Goal: Task Accomplishment & Management: Use online tool/utility

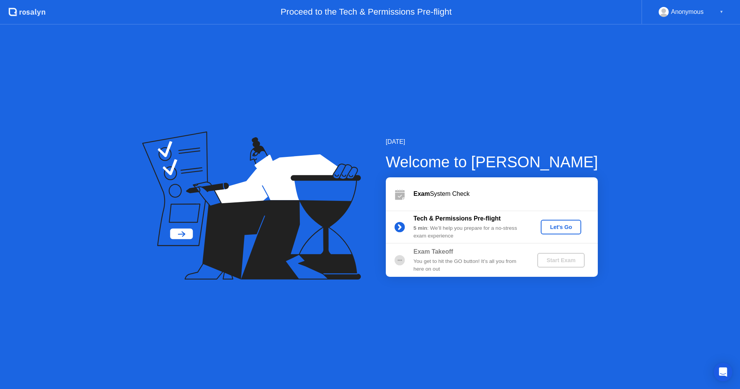
click at [142, 270] on icon at bounding box center [251, 206] width 219 height 148
click at [562, 231] on button "Let's Go" at bounding box center [561, 227] width 40 height 15
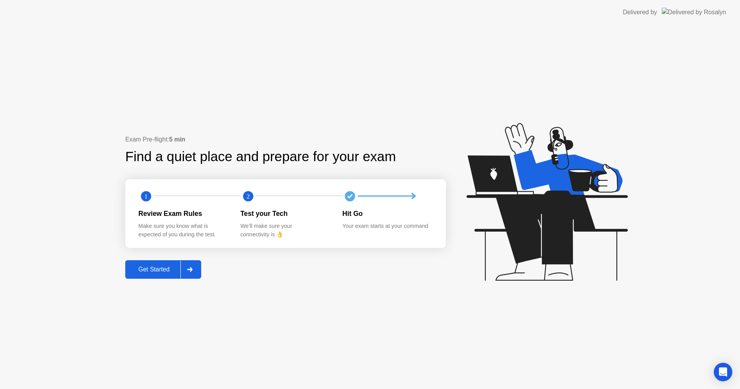
click at [159, 272] on div "Get Started" at bounding box center [154, 269] width 53 height 7
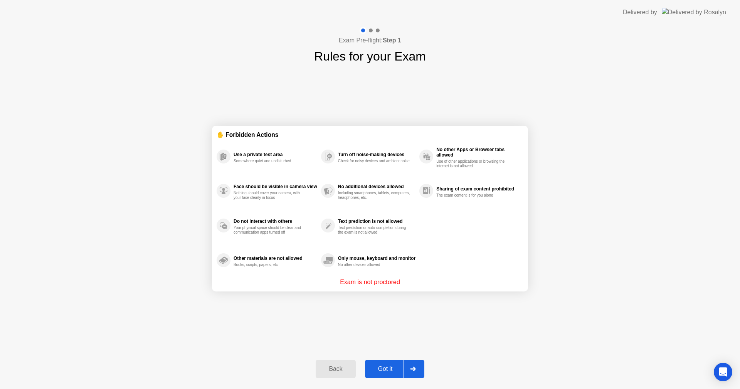
click at [533, 76] on div "Exam Pre-flight: Step 1 Rules for your Exam ✋ Forbidden Actions Use a private t…" at bounding box center [370, 207] width 740 height 364
click at [389, 282] on p "Exam is not proctored" at bounding box center [370, 282] width 60 height 9
click at [384, 371] on div "Got it" at bounding box center [386, 369] width 36 height 7
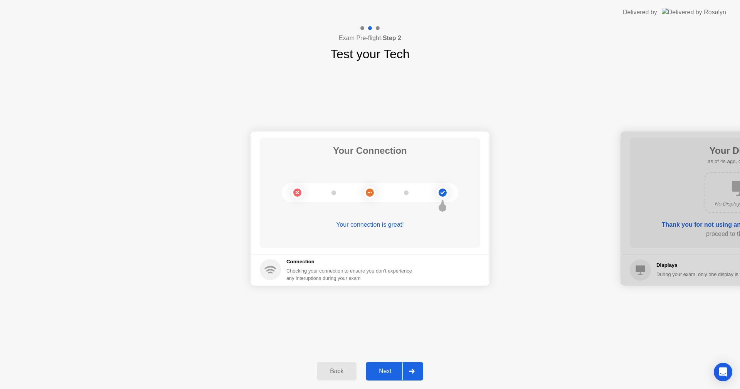
click at [396, 373] on div "Next" at bounding box center [385, 371] width 34 height 7
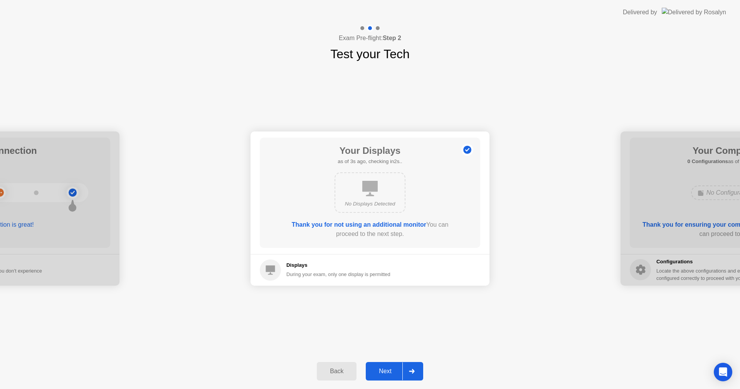
click at [386, 375] on div "Next" at bounding box center [385, 371] width 34 height 7
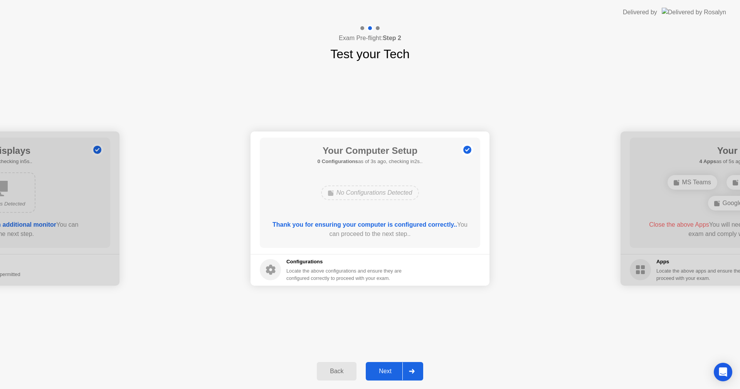
click at [384, 374] on div "Next" at bounding box center [385, 371] width 34 height 7
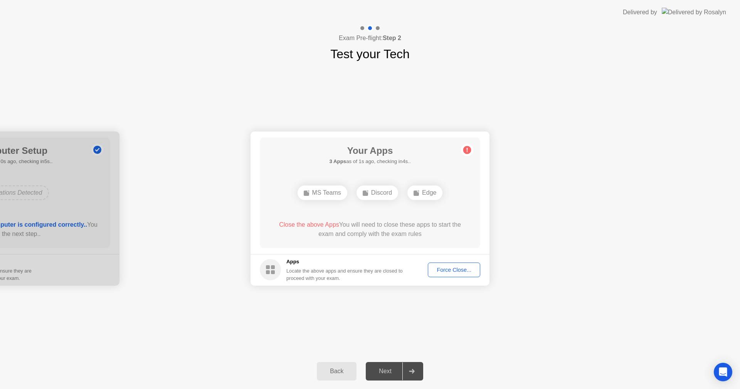
drag, startPoint x: 165, startPoint y: 270, endPoint x: 172, endPoint y: 270, distance: 7.0
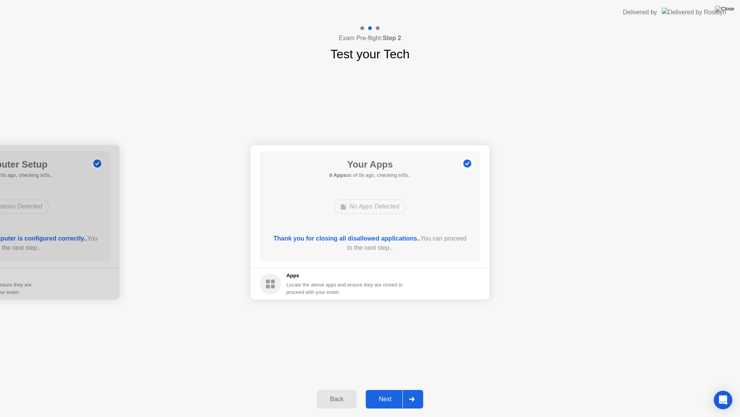
drag, startPoint x: 274, startPoint y: 326, endPoint x: 364, endPoint y: 291, distance: 97.0
click at [364, 291] on div "Your Connection Your connection is great! Connection Checking your connection t…" at bounding box center [370, 222] width 740 height 318
click at [414, 389] on div at bounding box center [412, 399] width 19 height 18
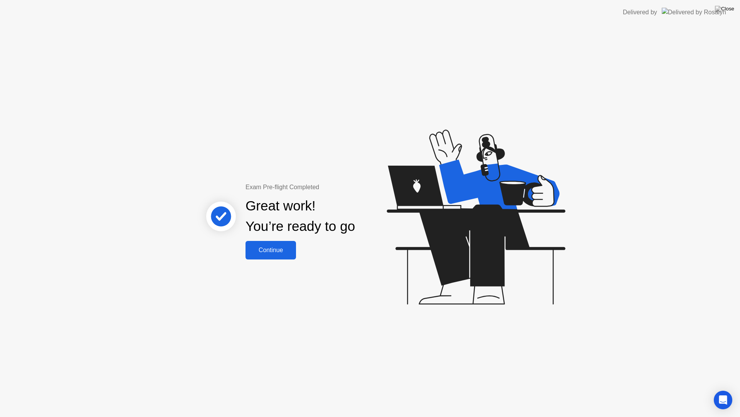
click at [283, 252] on div "Continue" at bounding box center [271, 249] width 46 height 7
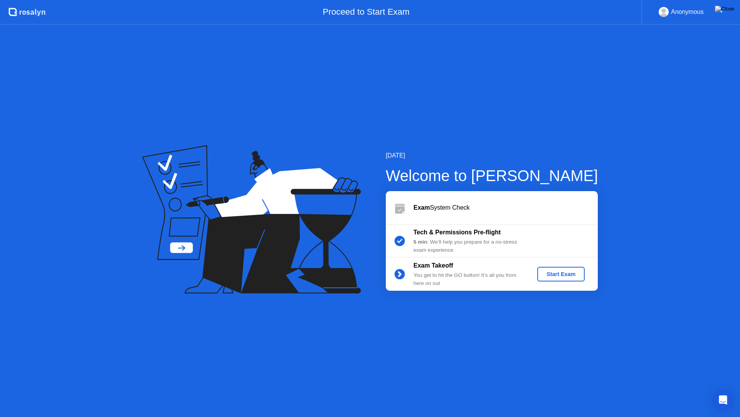
click at [556, 275] on div "Start Exam" at bounding box center [561, 274] width 41 height 6
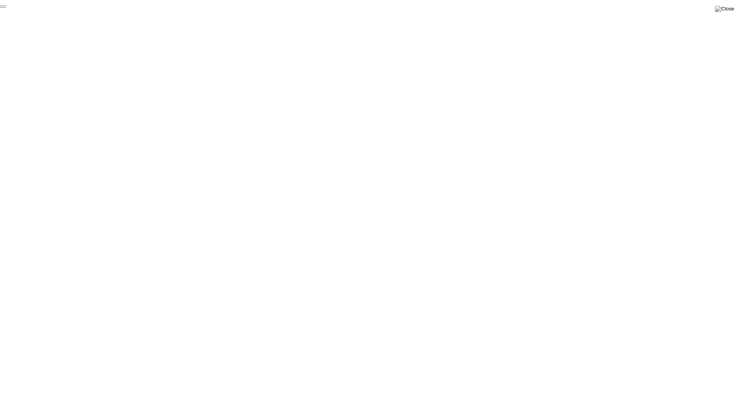
click div "End Proctoring Session"
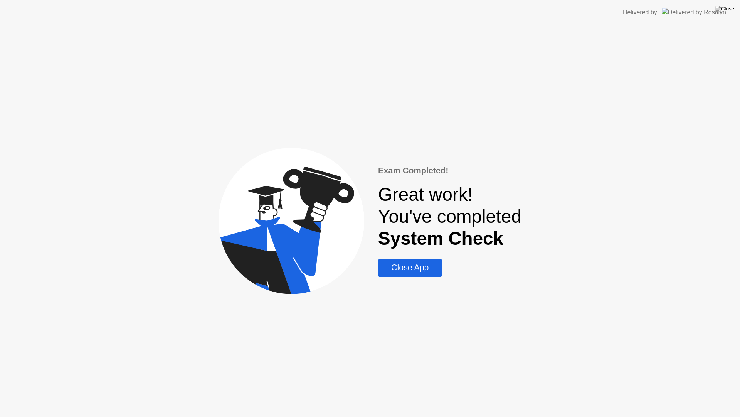
click at [413, 270] on div "Close App" at bounding box center [410, 268] width 59 height 10
